Goal: Obtain resource: Download file/media

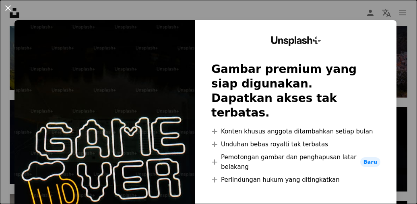
click at [10, 6] on button "An X shape" at bounding box center [8, 8] width 10 height 10
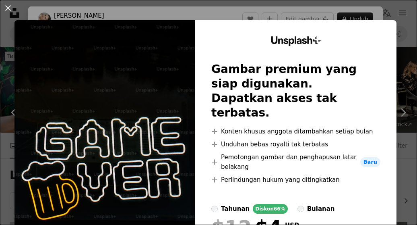
scroll to position [424, 0]
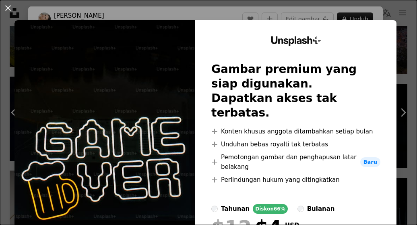
click at [148, 62] on img at bounding box center [105, 160] width 181 height 280
click at [143, 112] on img at bounding box center [105, 160] width 181 height 280
click at [5, 10] on button "An X shape" at bounding box center [8, 8] width 10 height 10
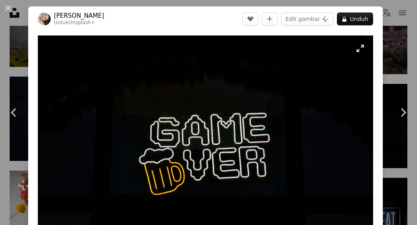
click at [357, 46] on img "Perbesar pada gambar ini" at bounding box center [206, 147] width 336 height 224
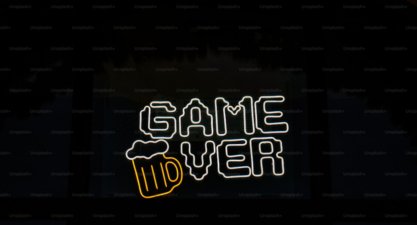
scroll to position [23, 0]
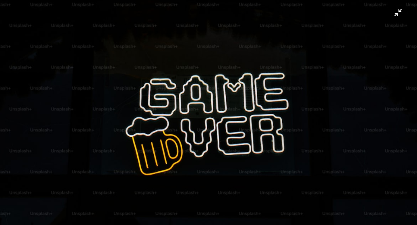
click at [316, 83] on img "Perkecil pada gambar ini" at bounding box center [209, 116] width 418 height 279
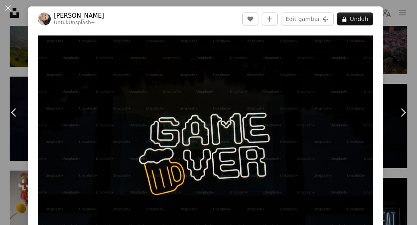
scroll to position [30, 0]
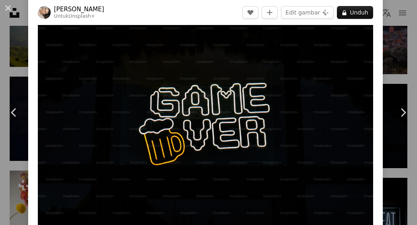
click at [272, 58] on img "Perbesar pada gambar ini" at bounding box center [206, 118] width 336 height 224
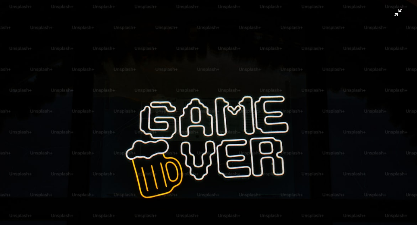
scroll to position [23, 0]
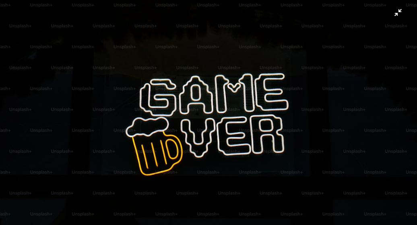
click at [392, 14] on img "Perkecil pada gambar ini" at bounding box center [209, 116] width 418 height 279
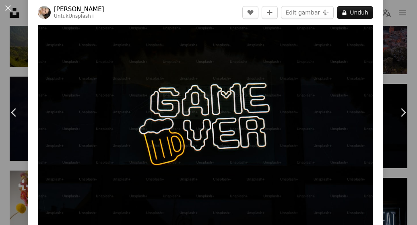
click at [392, 14] on div "An X shape Chevron left Chevron right Polina Kuzovkova Untuk Unsplash+ A heart …" at bounding box center [208, 112] width 417 height 225
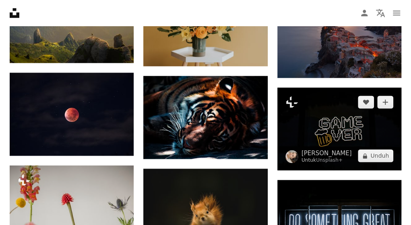
click at [326, 104] on img at bounding box center [340, 128] width 124 height 83
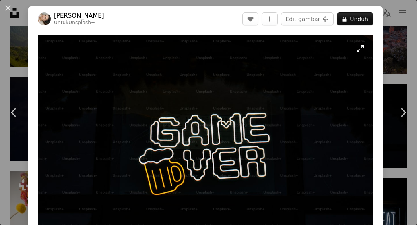
click at [352, 50] on img "Perbesar pada gambar ini" at bounding box center [206, 147] width 336 height 224
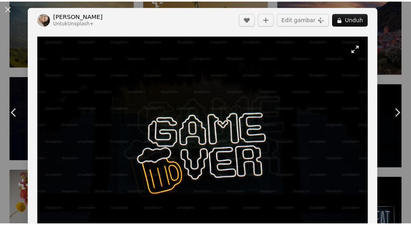
scroll to position [23, 0]
